Goal: Information Seeking & Learning: Learn about a topic

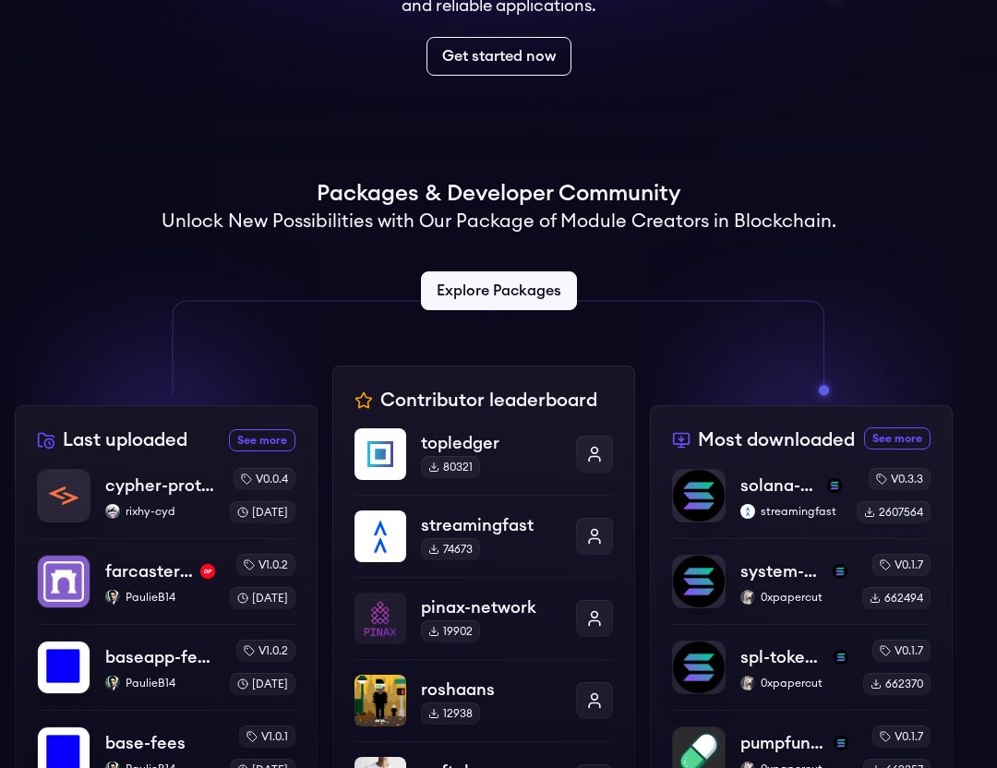
scroll to position [306, 0]
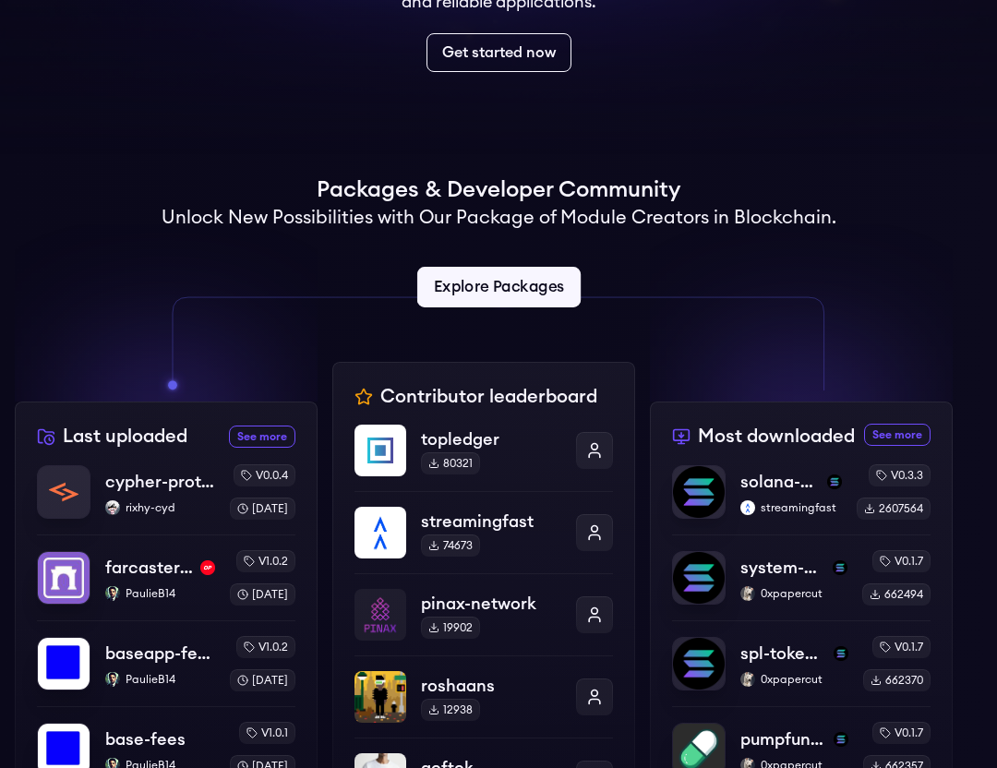
click at [486, 276] on link "Explore Packages" at bounding box center [497, 287] width 163 height 41
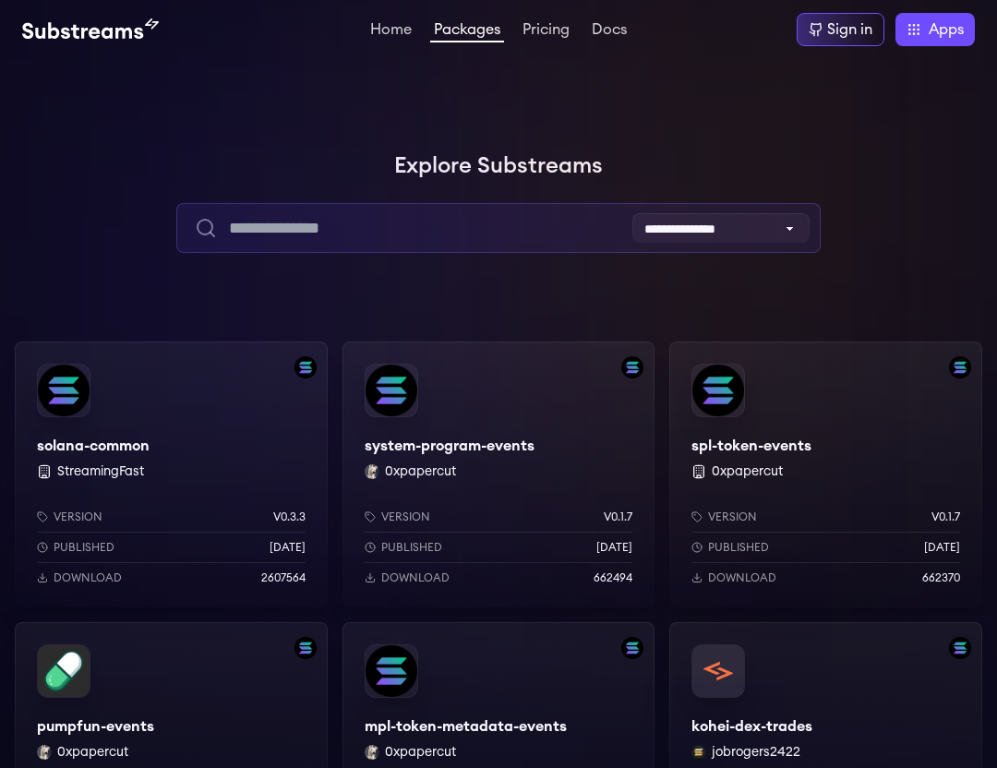
click at [392, 233] on input "text" at bounding box center [498, 228] width 645 height 50
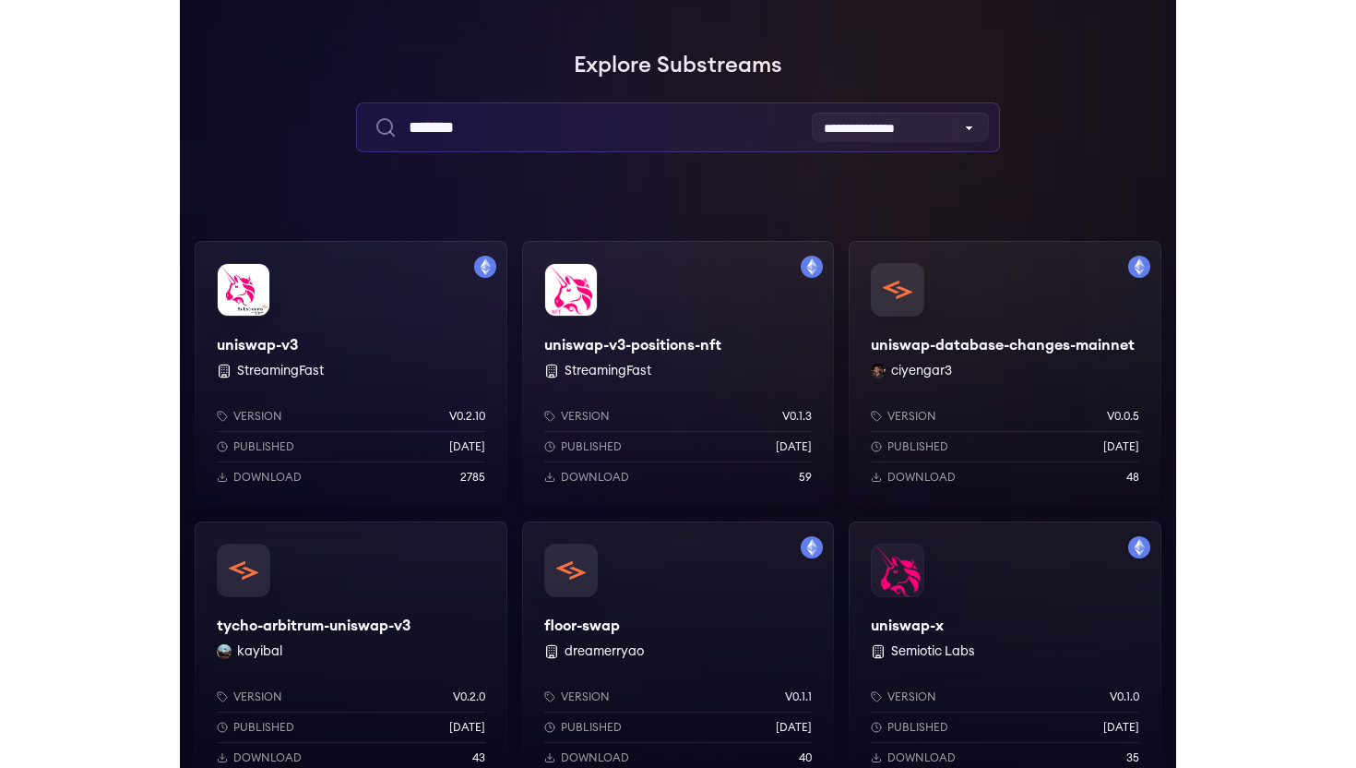
scroll to position [107, 0]
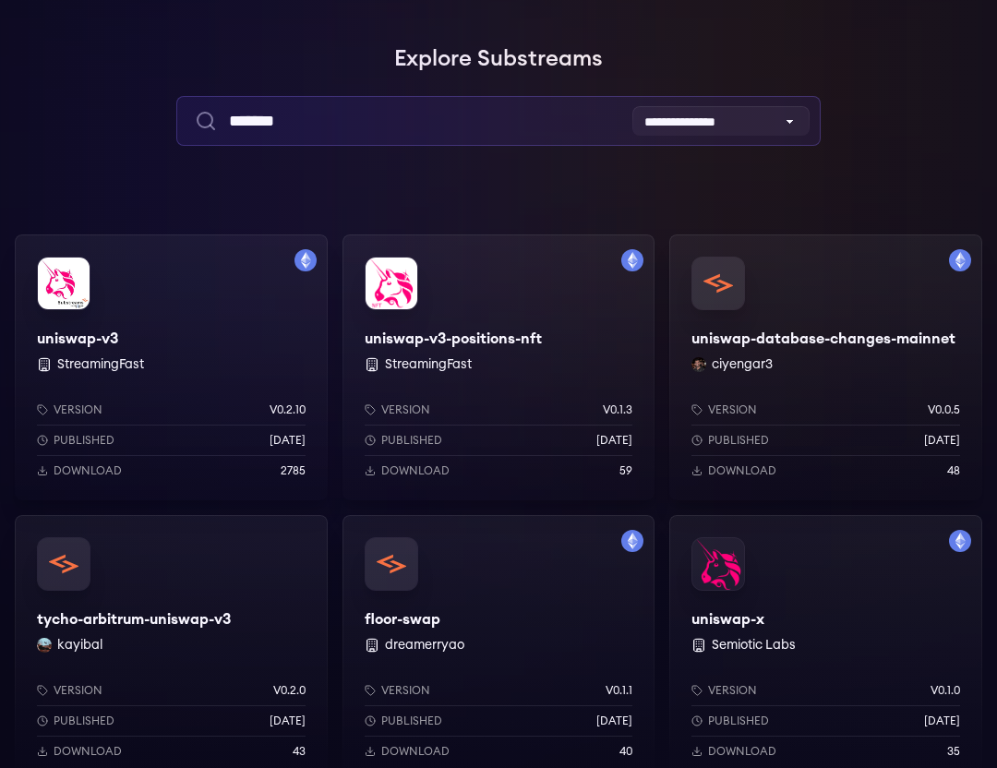
type input "*******"
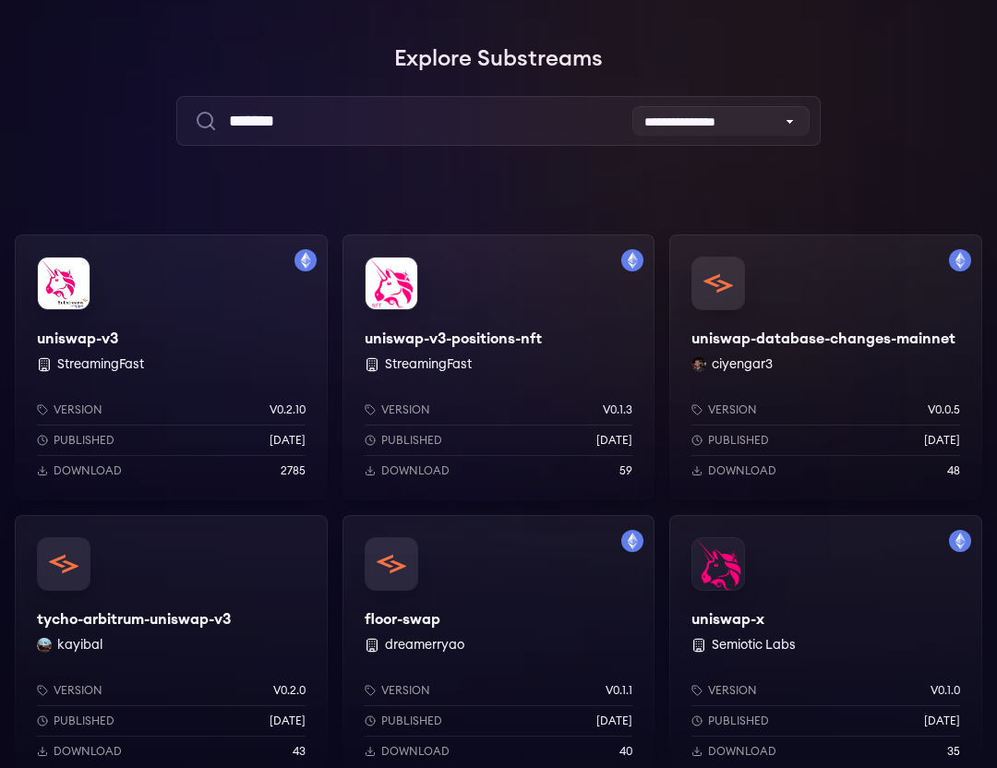
click at [74, 325] on div "uniswap-v3 StreamingFast Version v0.2.10 Published 1 years ago Download 2785" at bounding box center [171, 367] width 313 height 266
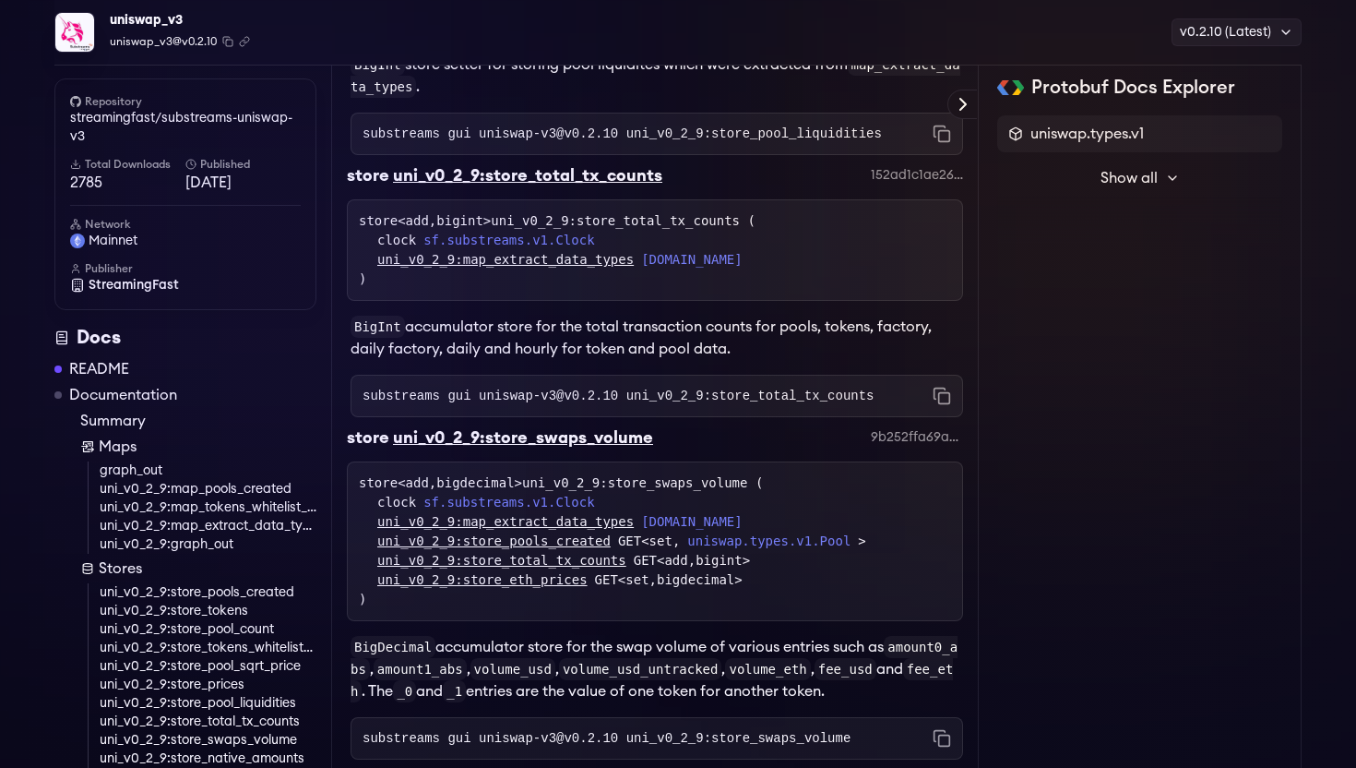
scroll to position [5290, 0]
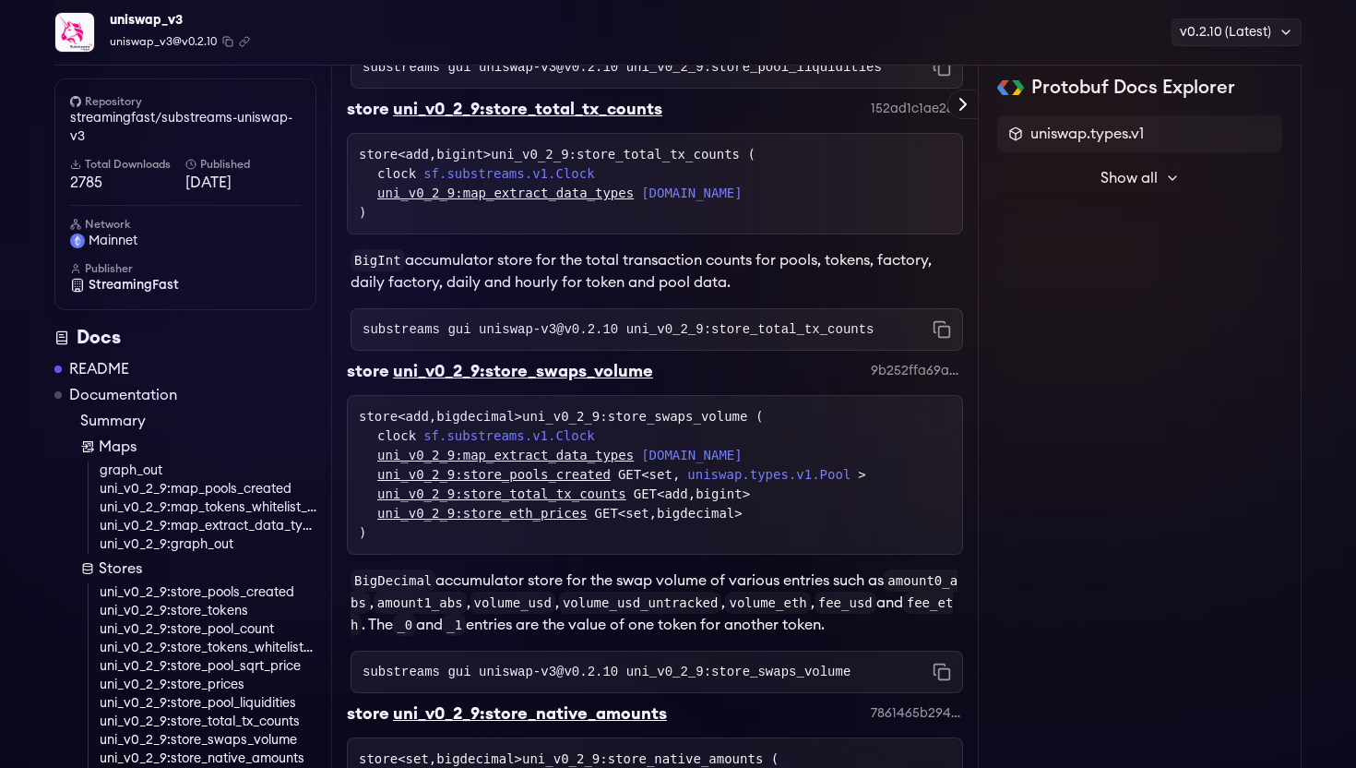
click at [173, 598] on link "uni_v0_2_9:store_pools_created" at bounding box center [208, 592] width 217 height 18
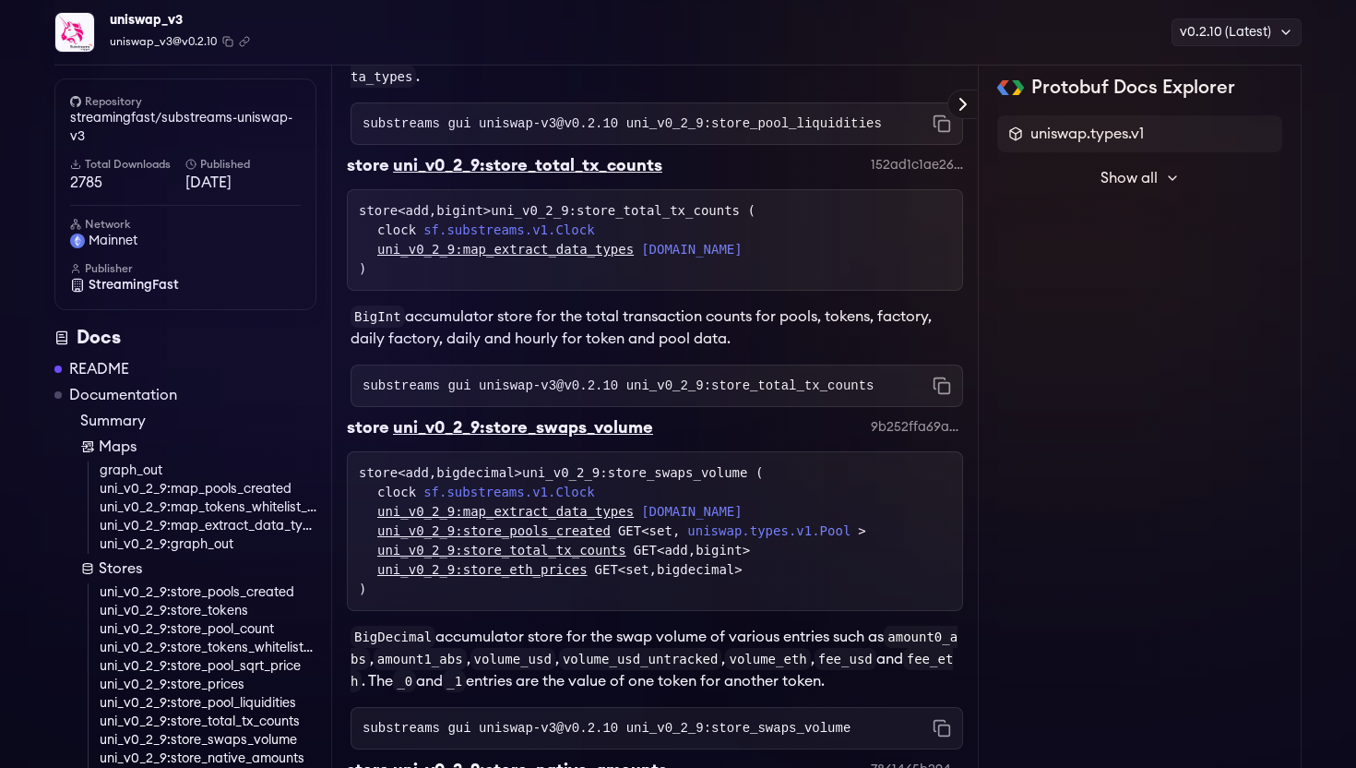
scroll to position [5275, 0]
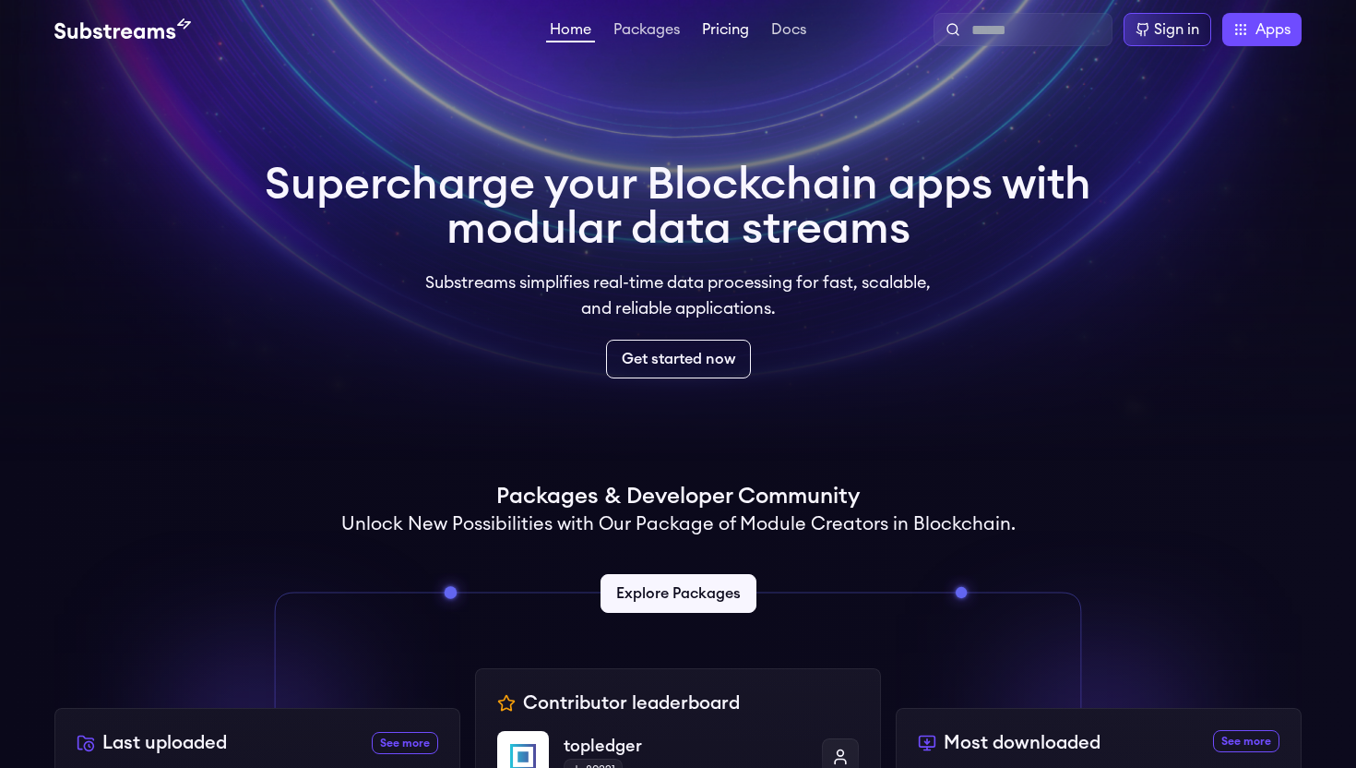
click at [742, 34] on link "Pricing" at bounding box center [725, 31] width 54 height 18
click at [1053, 310] on div "Supercharge your Blockchain apps with modular data streams Substreams simplifie…" at bounding box center [678, 270] width 827 height 216
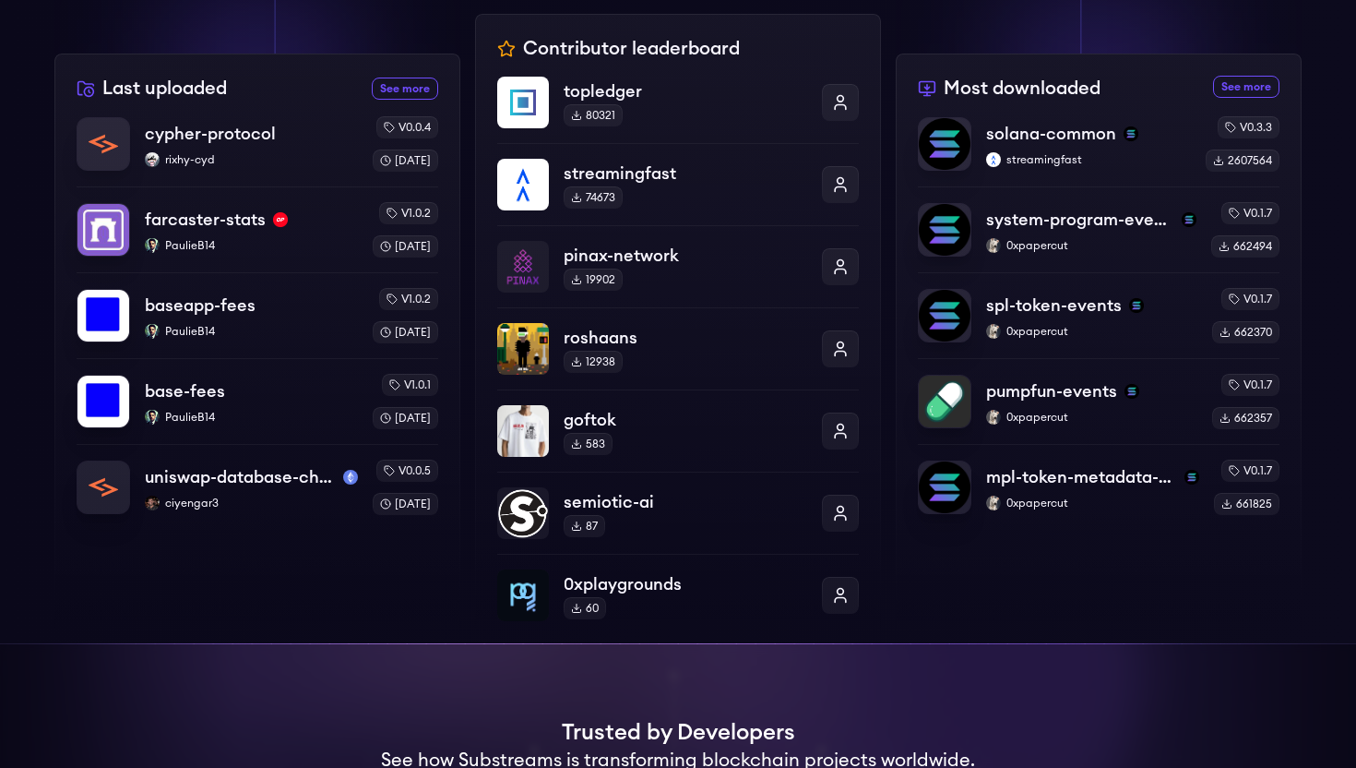
scroll to position [664, 0]
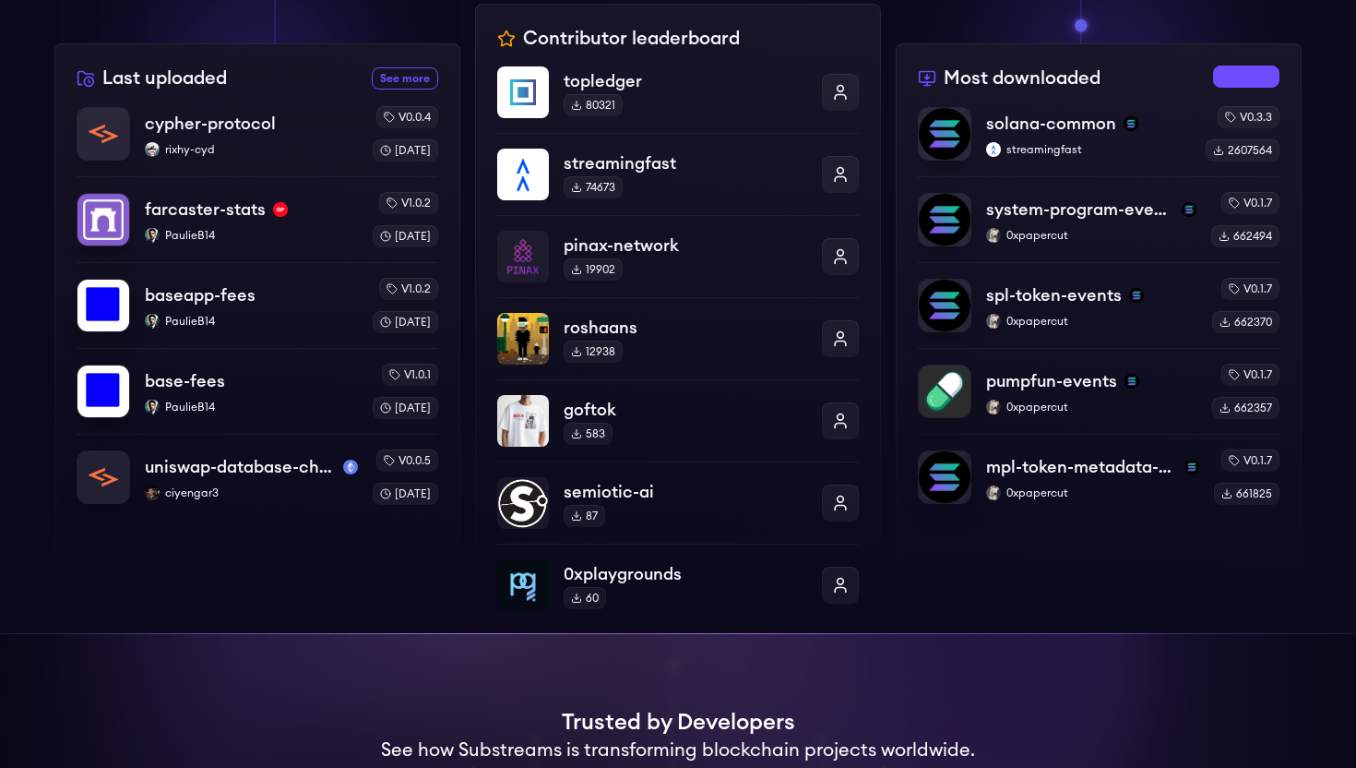
click at [1232, 79] on link "See more most downloaded packages" at bounding box center [1246, 77] width 66 height 22
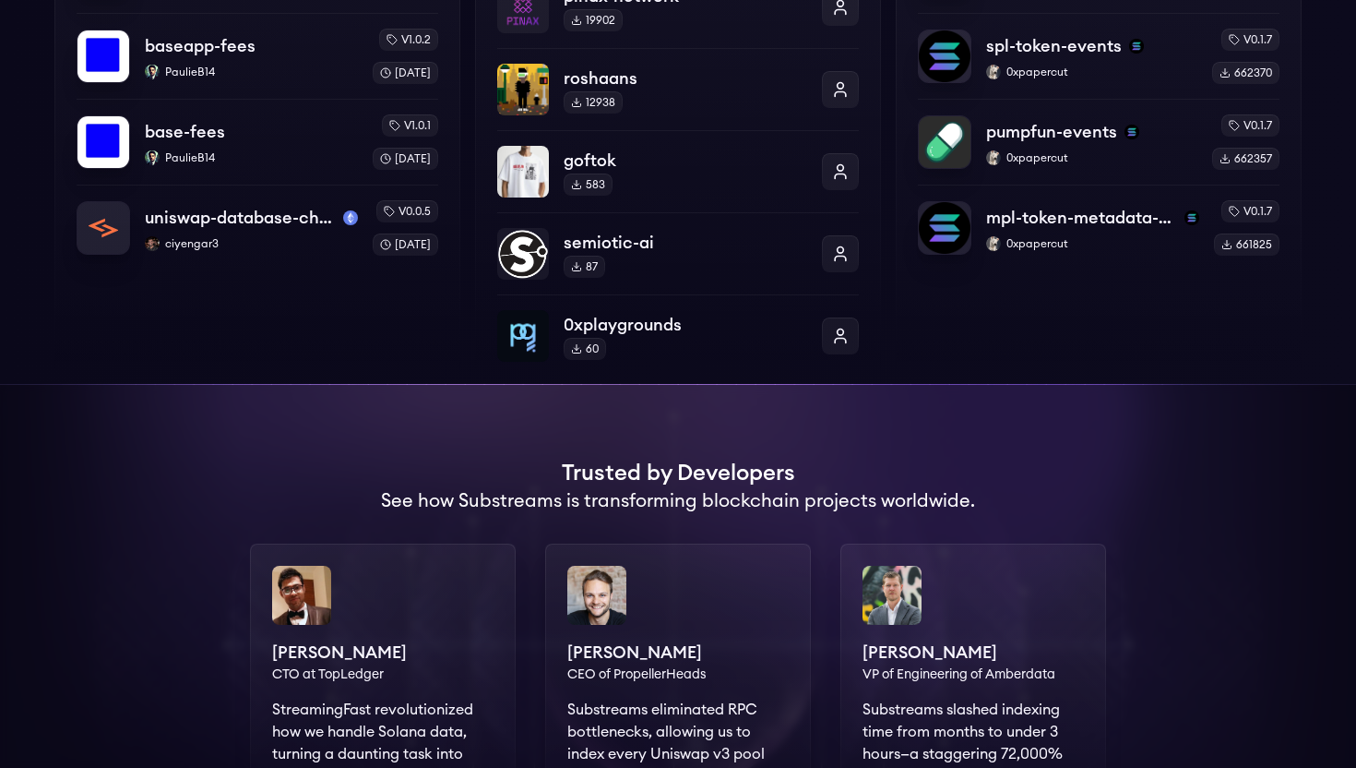
scroll to position [911, 0]
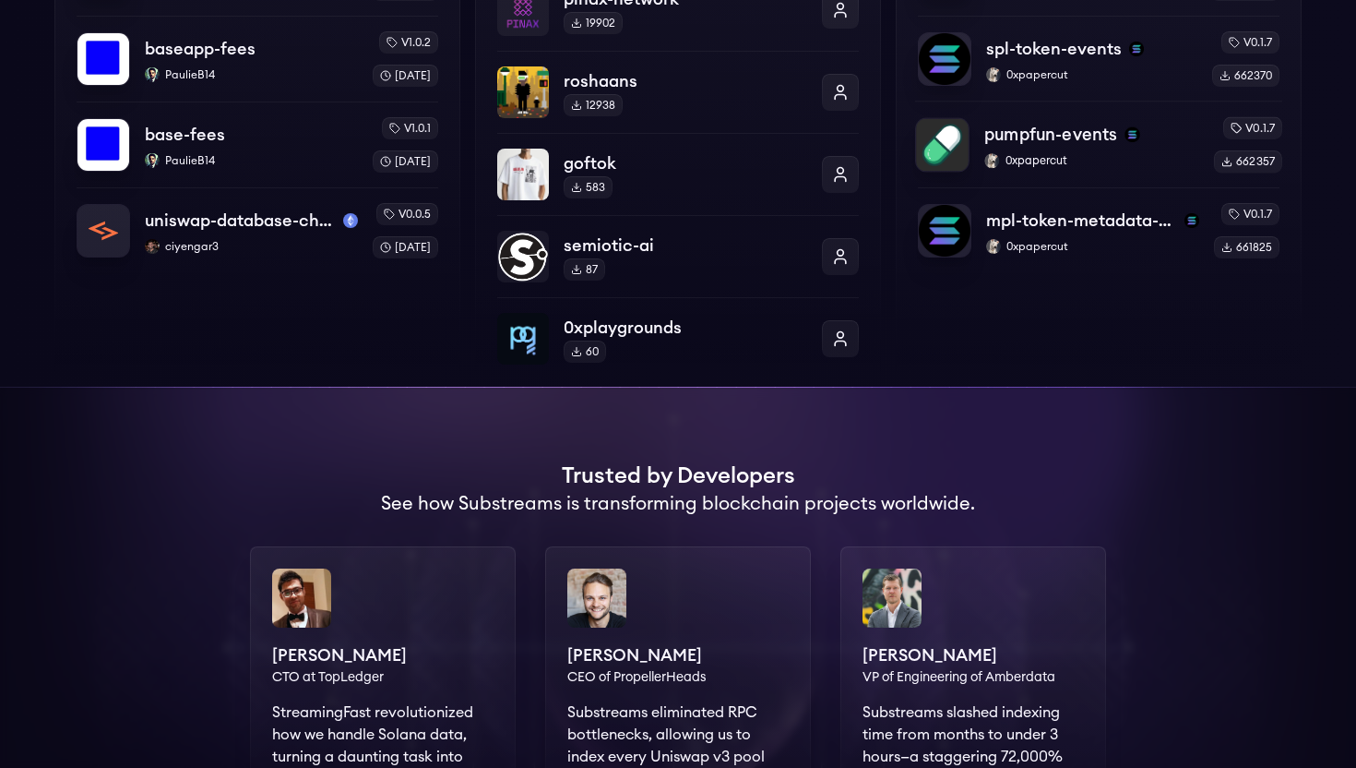
click at [1050, 141] on p "pumpfun-events" at bounding box center [1051, 135] width 133 height 26
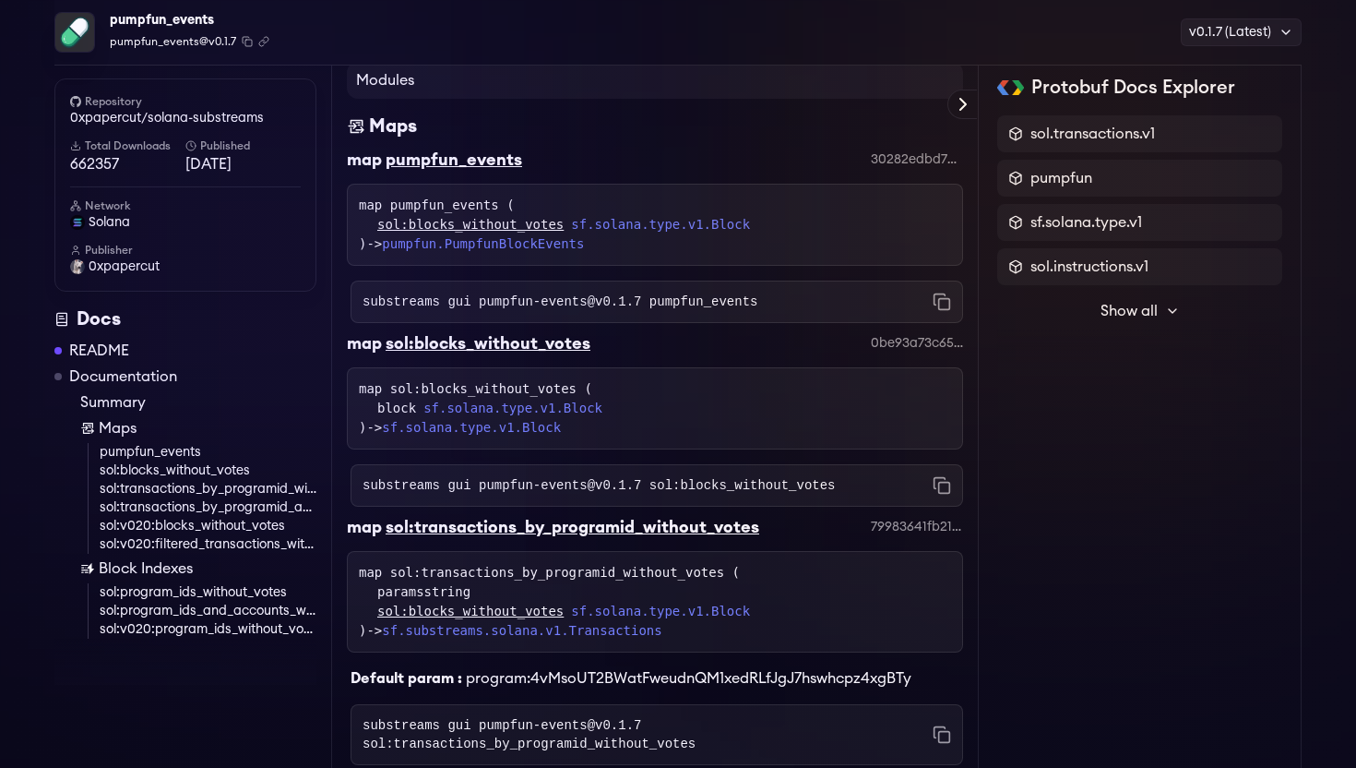
scroll to position [714, 0]
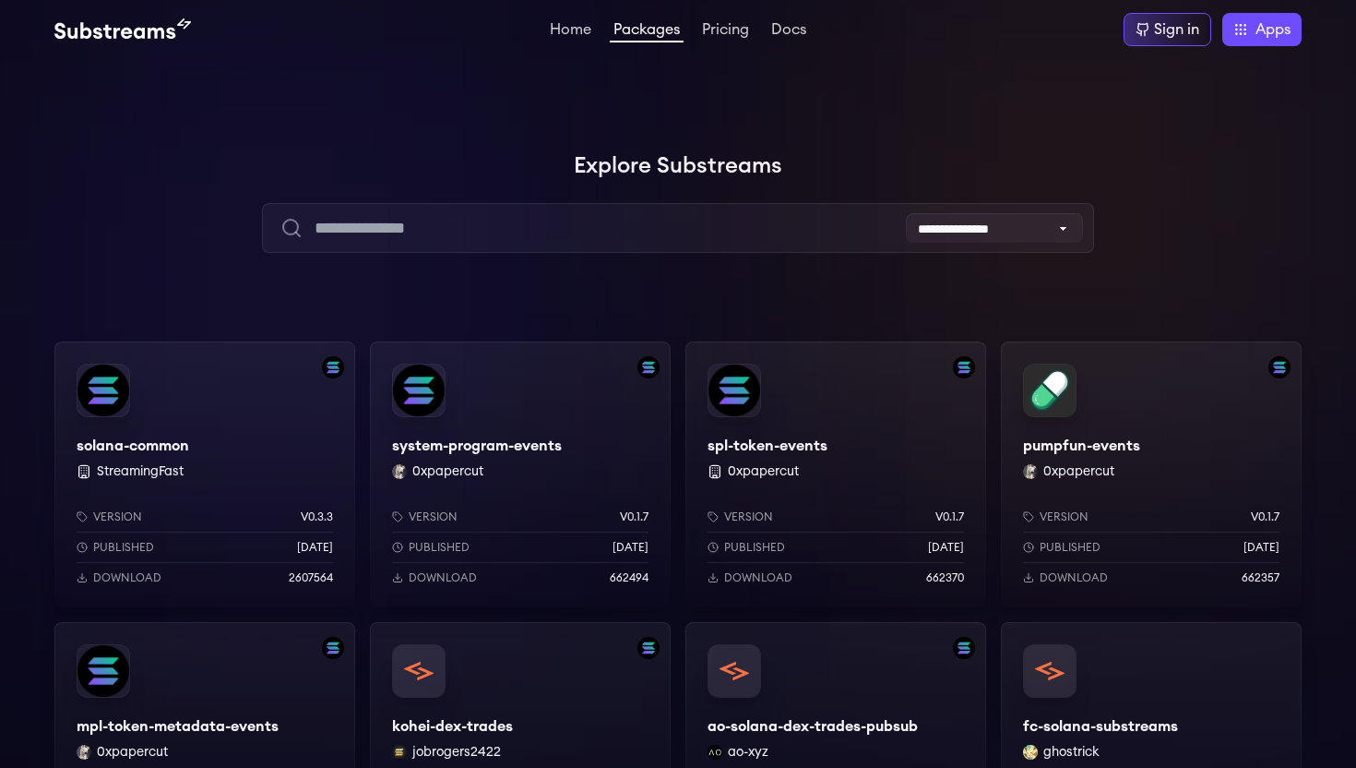
click at [126, 21] on img at bounding box center [122, 29] width 137 height 22
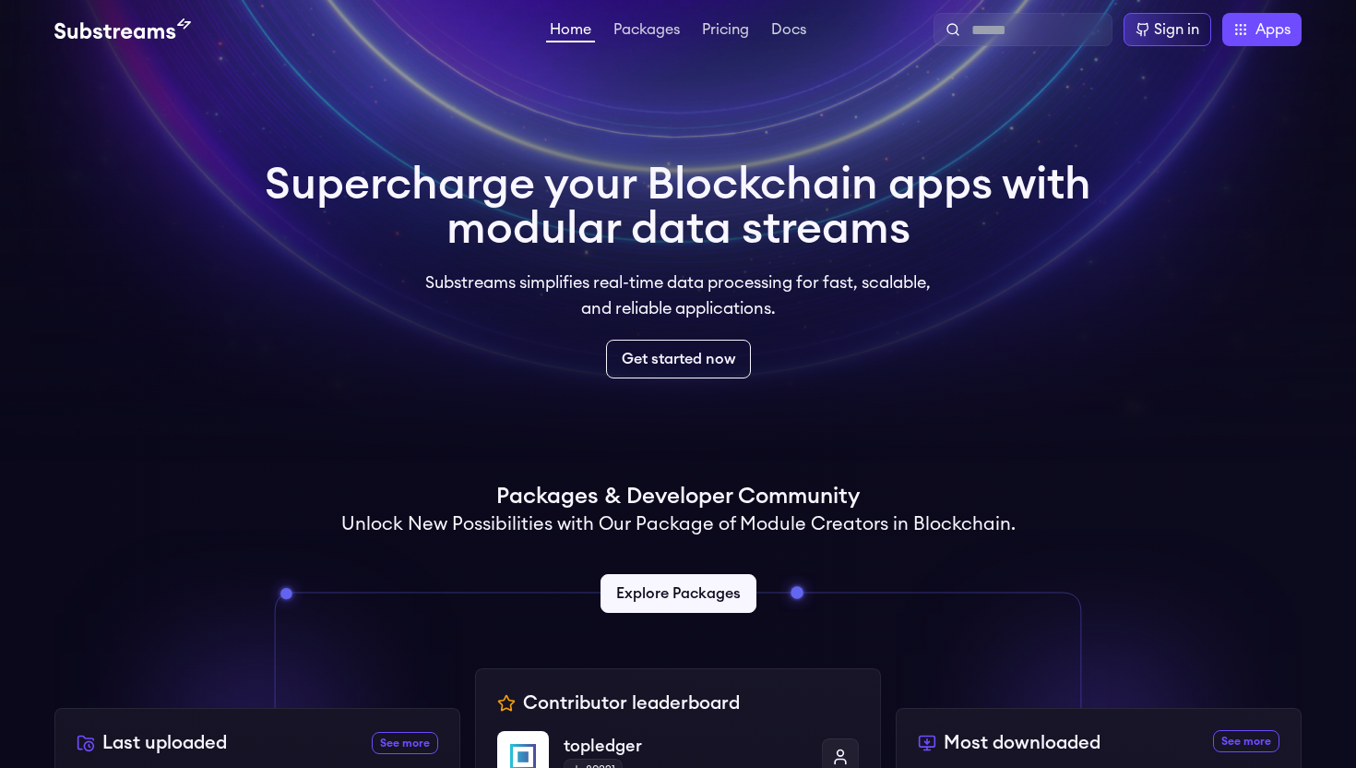
click at [828, 516] on h2 "Unlock New Possibilities with Our Package of Module Creators in Blockchain." at bounding box center [678, 524] width 674 height 26
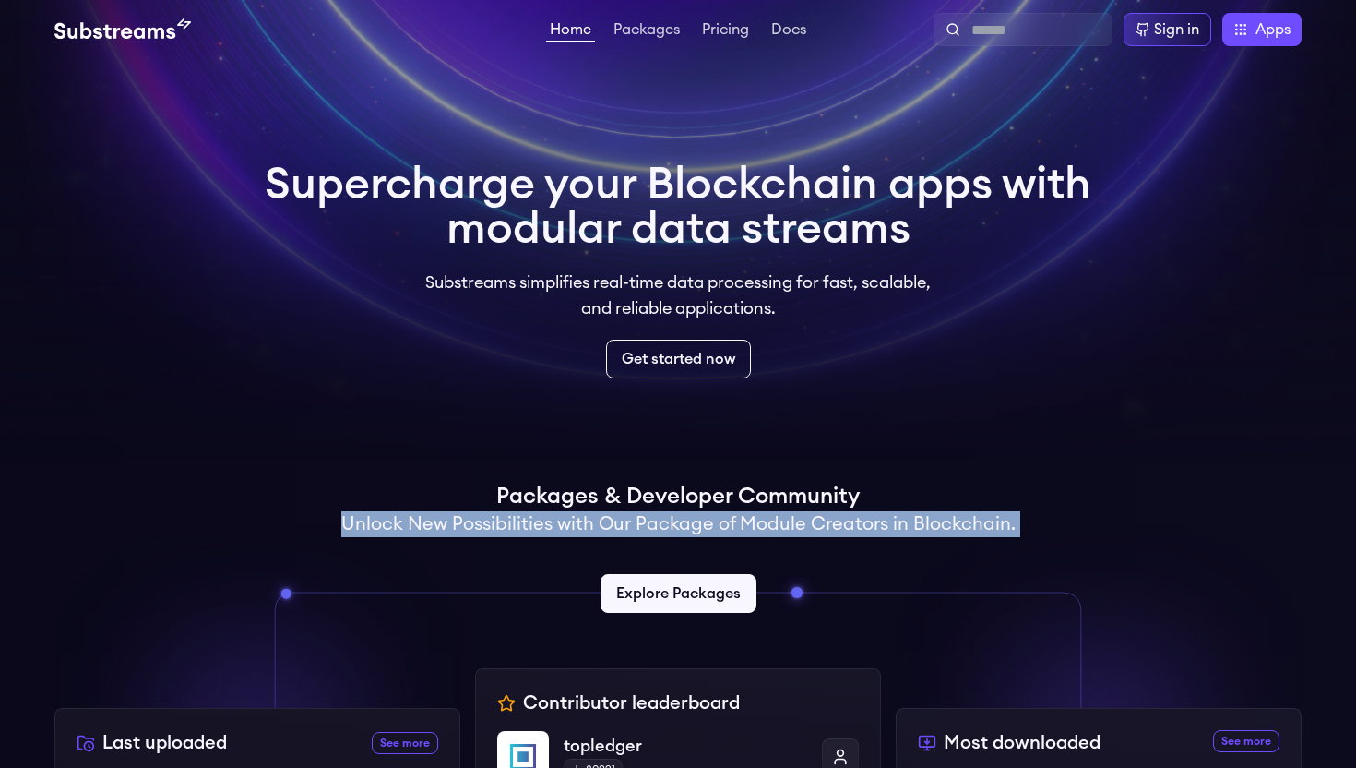
click at [828, 516] on h2 "Unlock New Possibilities with Our Package of Module Creators in Blockchain." at bounding box center [678, 524] width 674 height 26
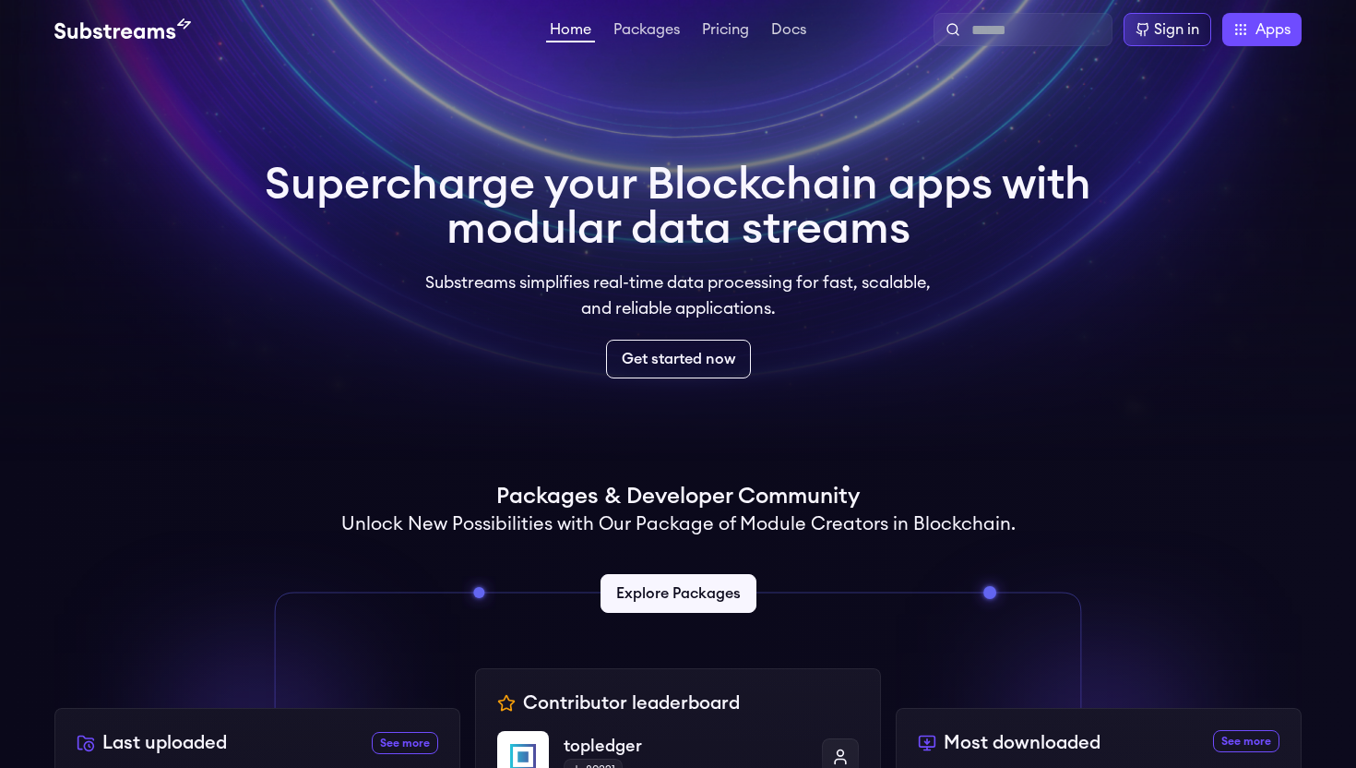
click at [776, 504] on h1 "Packages & Developer Community" at bounding box center [678, 497] width 364 height 30
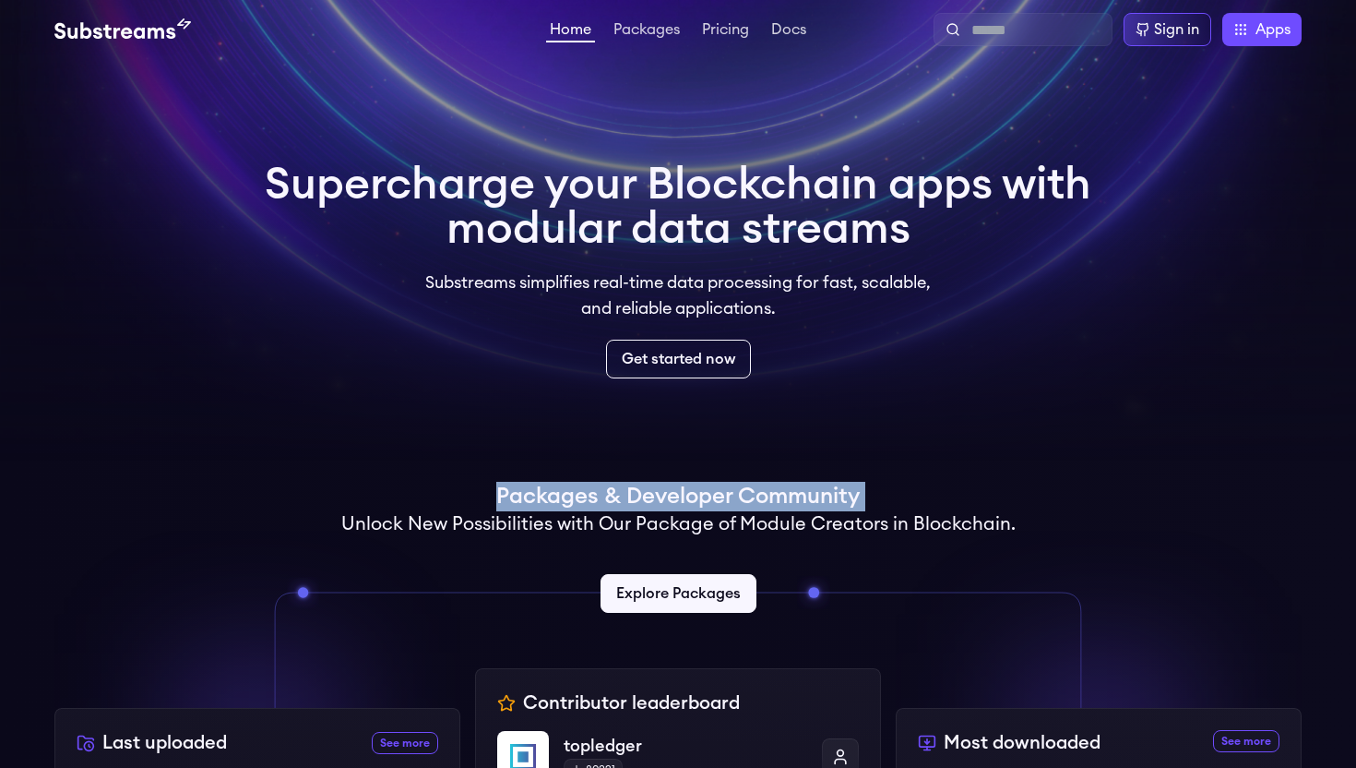
click at [776, 504] on h1 "Packages & Developer Community" at bounding box center [678, 497] width 364 height 30
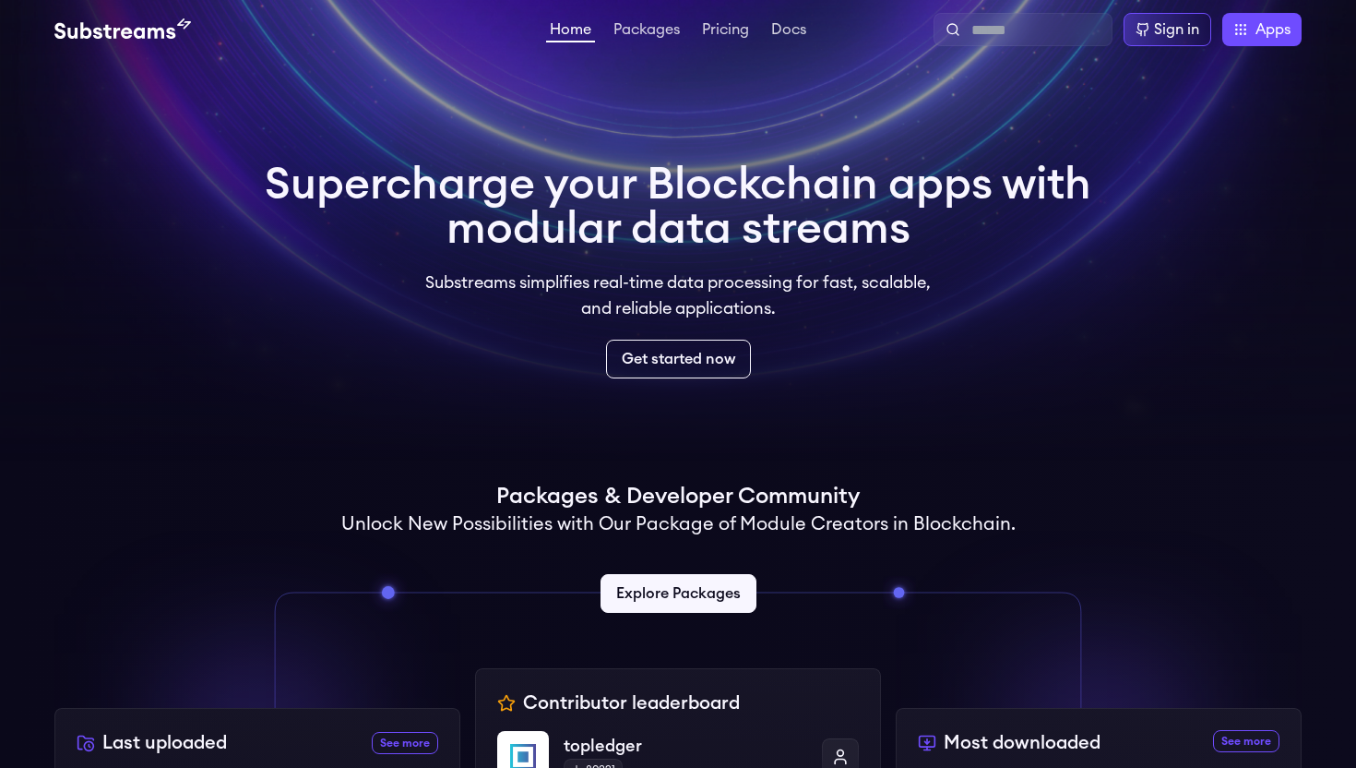
click at [805, 527] on h2 "Unlock New Possibilities with Our Package of Module Creators in Blockchain." at bounding box center [678, 524] width 674 height 26
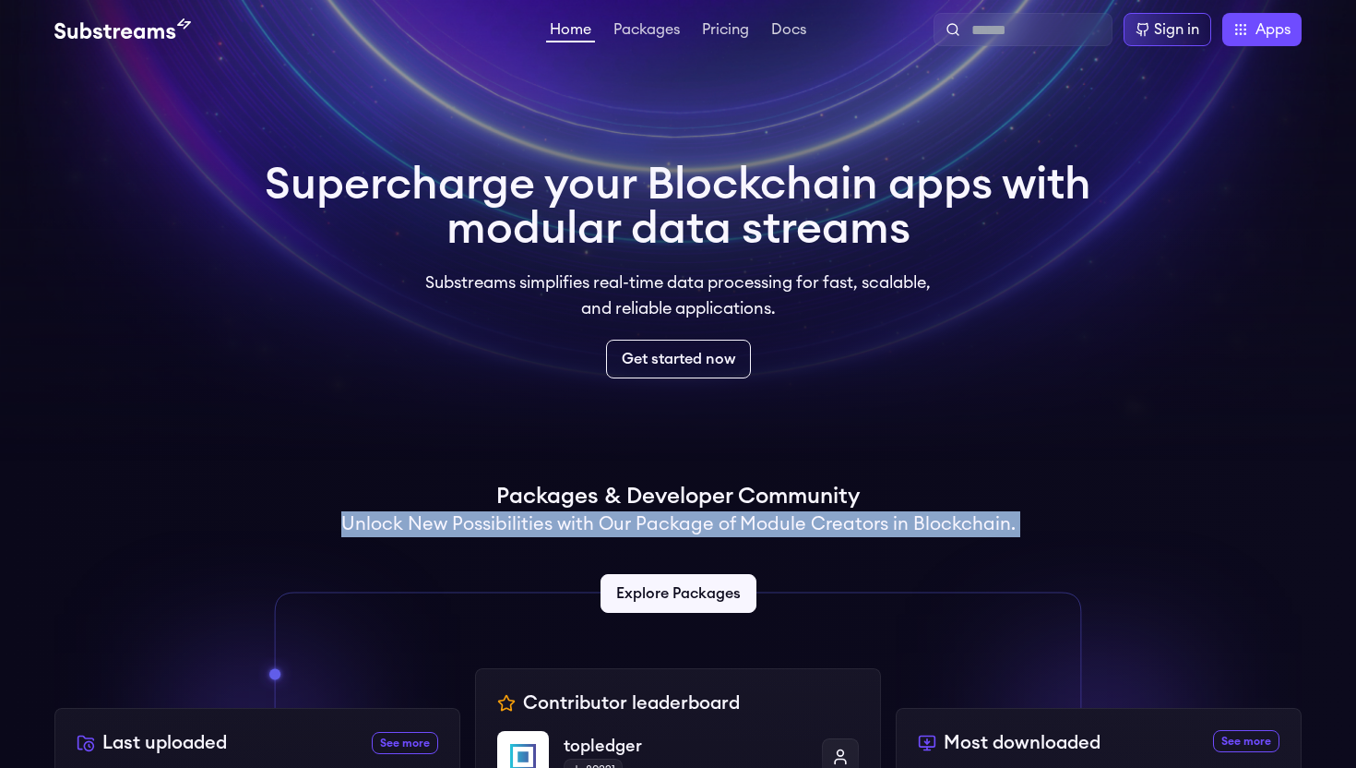
click at [805, 527] on h2 "Unlock New Possibilities with Our Package of Module Creators in Blockchain." at bounding box center [678, 524] width 674 height 26
click at [711, 512] on h2 "Unlock New Possibilities with Our Package of Module Creators in Blockchain." at bounding box center [678, 524] width 674 height 26
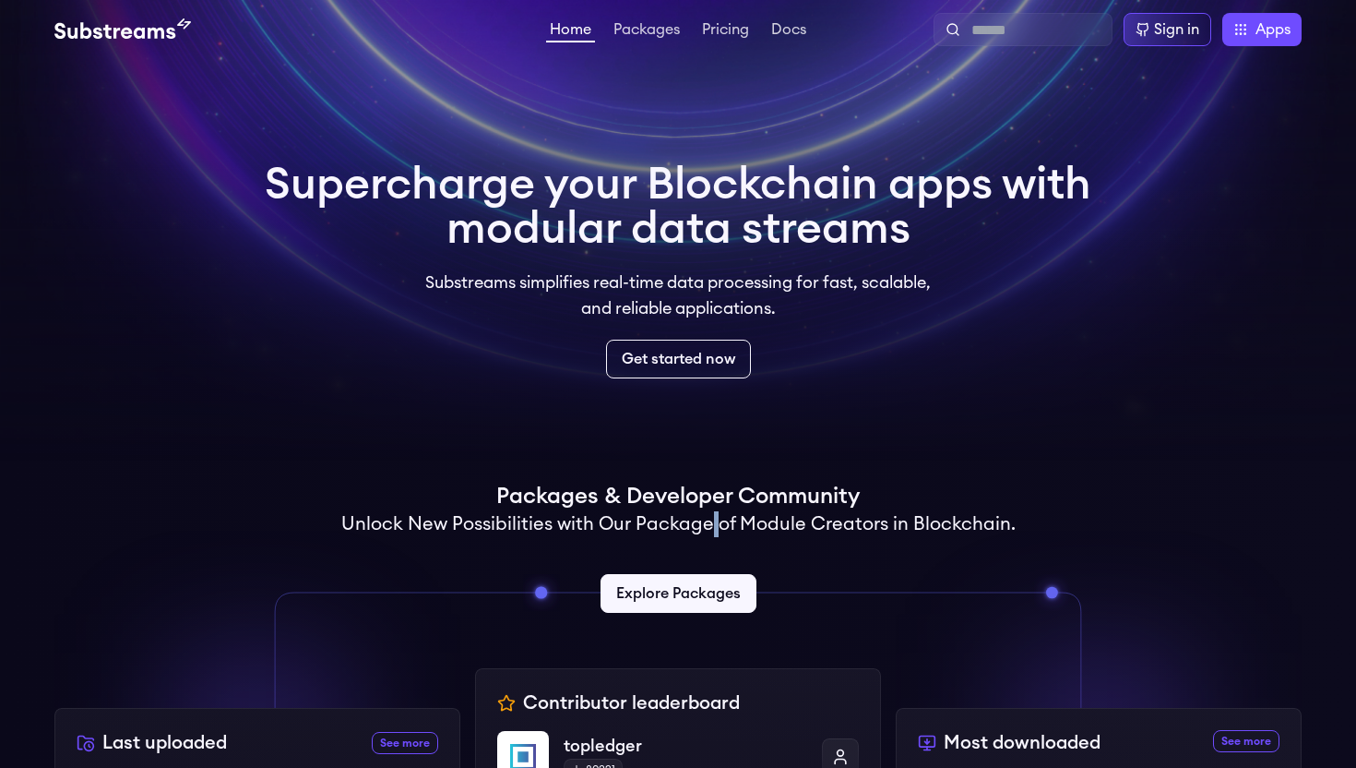
click at [711, 512] on h2 "Unlock New Possibilities with Our Package of Module Creators in Blockchain." at bounding box center [678, 524] width 674 height 26
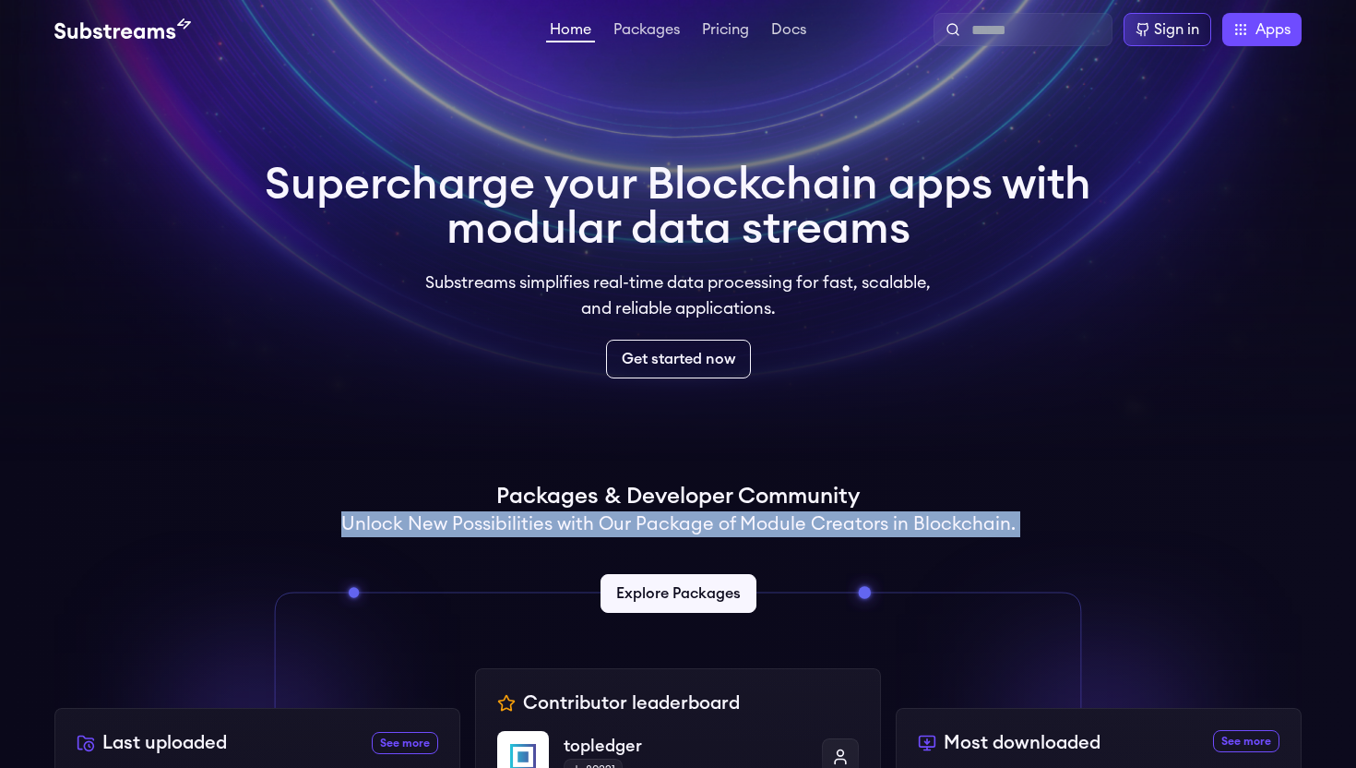
click at [711, 512] on h2 "Unlock New Possibilities with Our Package of Module Creators in Blockchain." at bounding box center [678, 524] width 674 height 26
click at [723, 26] on link "Pricing" at bounding box center [725, 31] width 54 height 18
click at [657, 27] on link "Packages" at bounding box center [647, 31] width 74 height 18
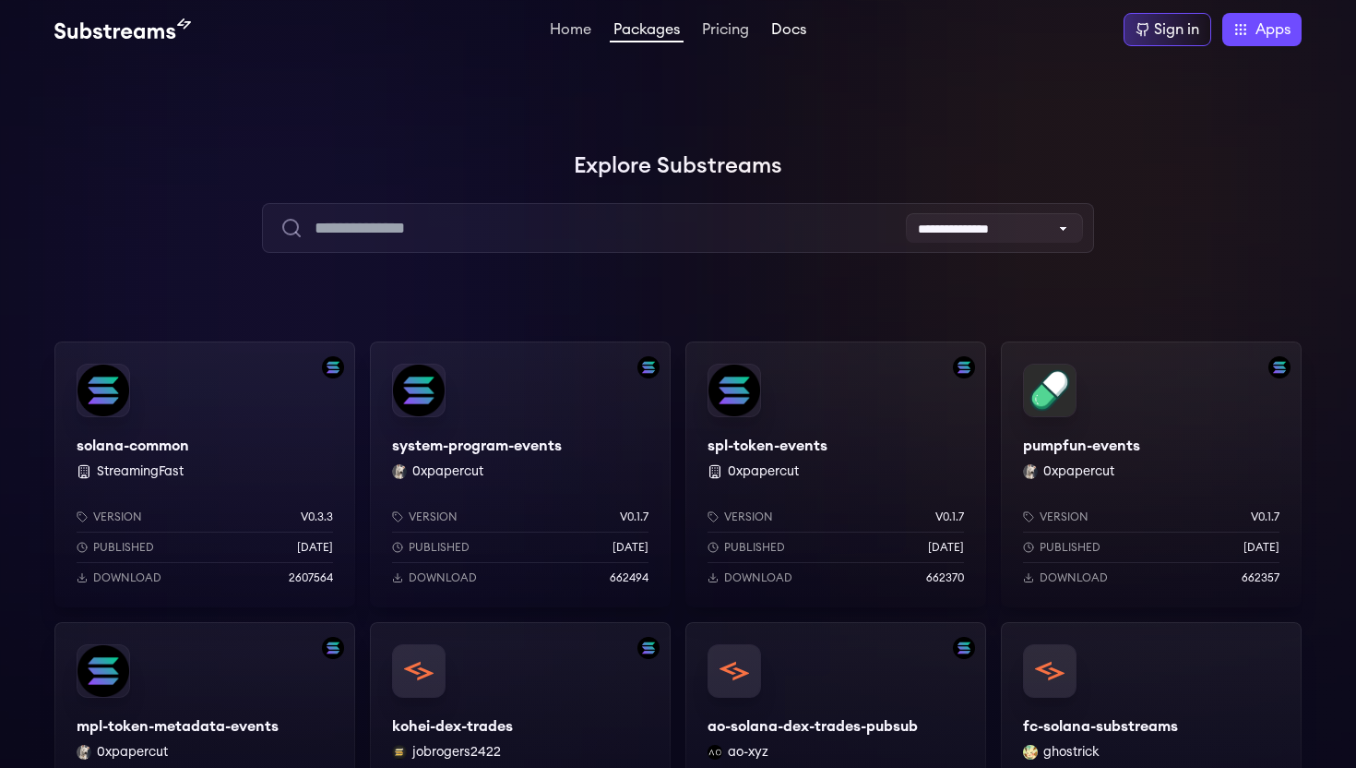
click at [790, 26] on link "Docs" at bounding box center [789, 31] width 42 height 18
